Goal: Obtain resource: Obtain resource

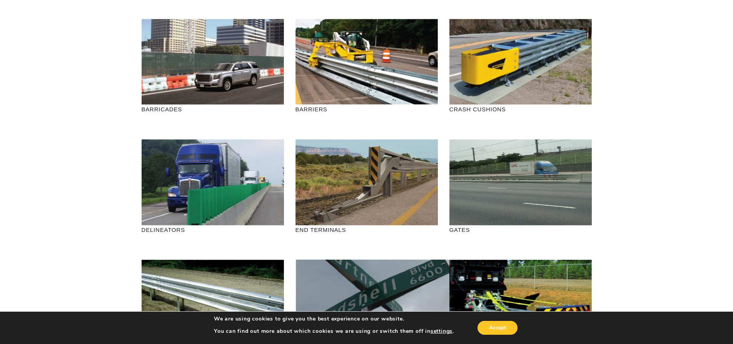
scroll to position [77, 0]
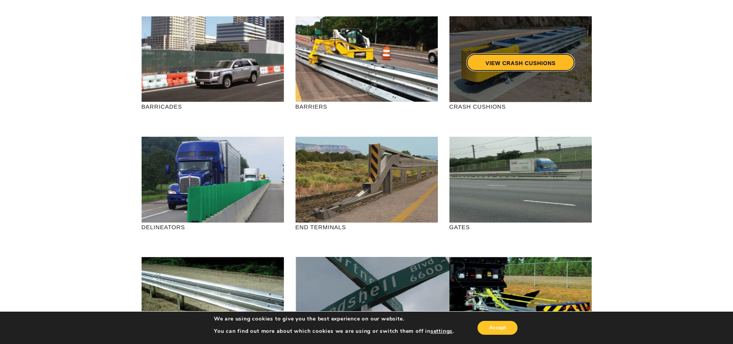
click at [517, 58] on link "VIEW CRASH CUSHIONS" at bounding box center [520, 62] width 108 height 18
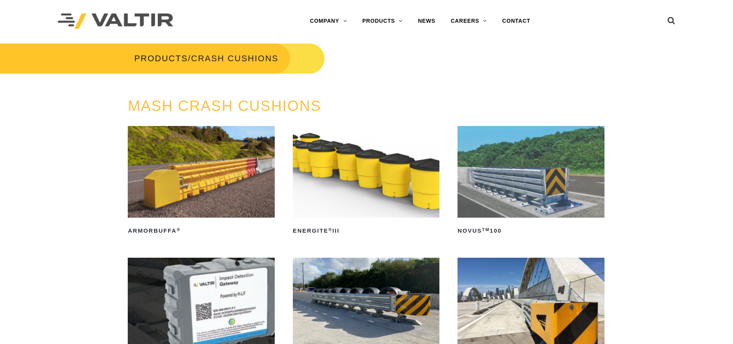
click at [373, 168] on img at bounding box center [366, 172] width 147 height 92
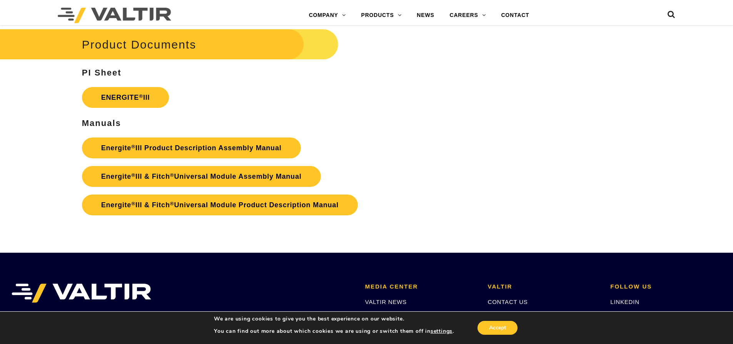
scroll to position [1385, 0]
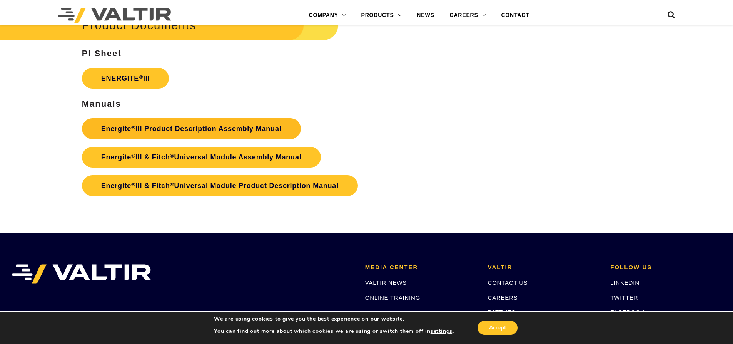
click at [207, 127] on link "Energite ® III Product Description Assembly Manual" at bounding box center [191, 128] width 219 height 21
